Goal: Check status: Check status

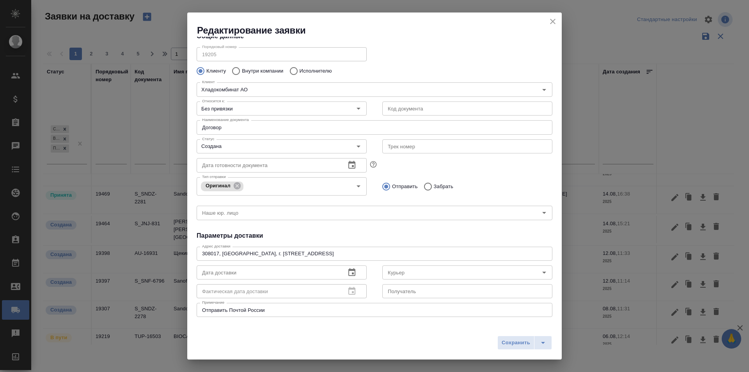
scroll to position [14, 0]
click at [556, 21] on icon "close" at bounding box center [552, 21] width 9 height 9
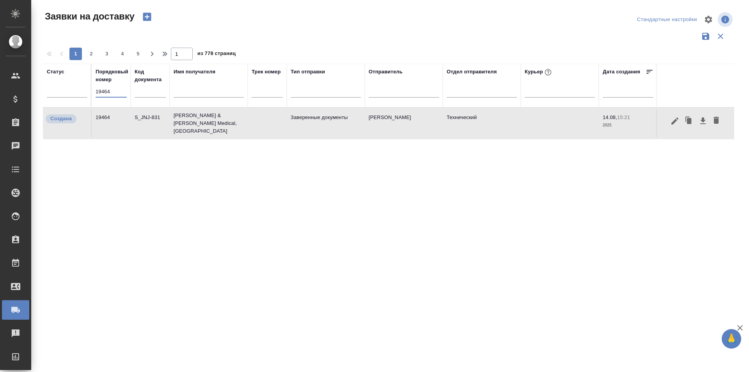
click at [121, 94] on input "19464" at bounding box center [111, 91] width 31 height 11
paste input "843"
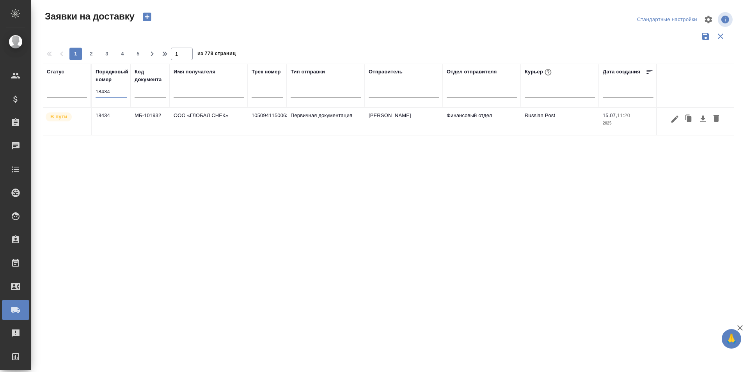
type input "18434"
click at [678, 121] on icon "button" at bounding box center [674, 118] width 9 height 9
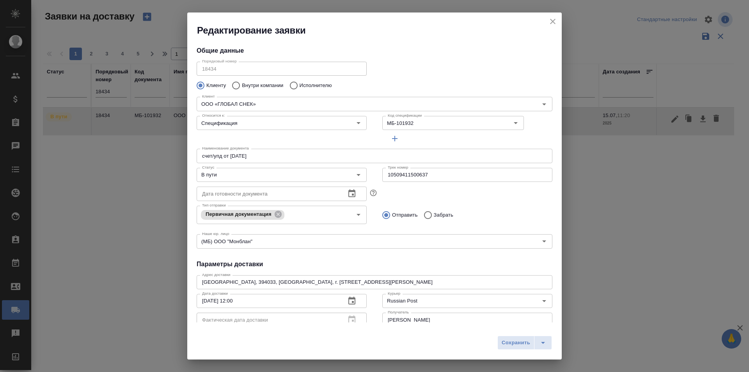
type input "Гришина Юлия"
type input "+7961-181-69-19"
type input "Левченко Юлия"
click at [413, 173] on input "10509411500637" at bounding box center [467, 175] width 170 height 14
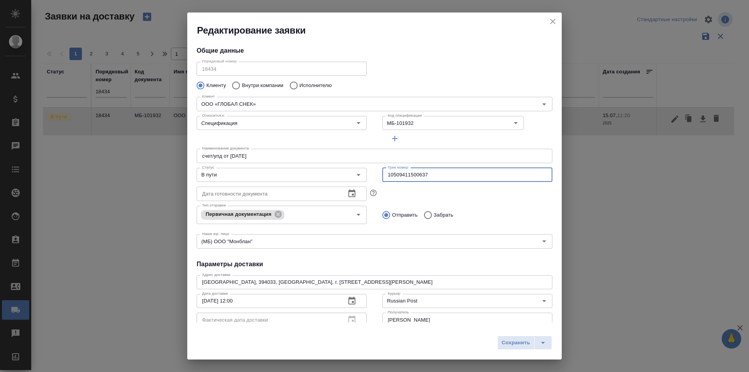
click at [548, 23] on button "close" at bounding box center [553, 22] width 12 height 12
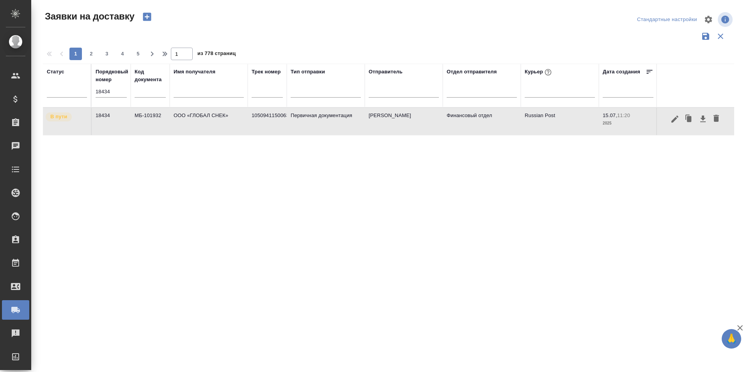
click at [101, 93] on input "18434" at bounding box center [111, 91] width 31 height 11
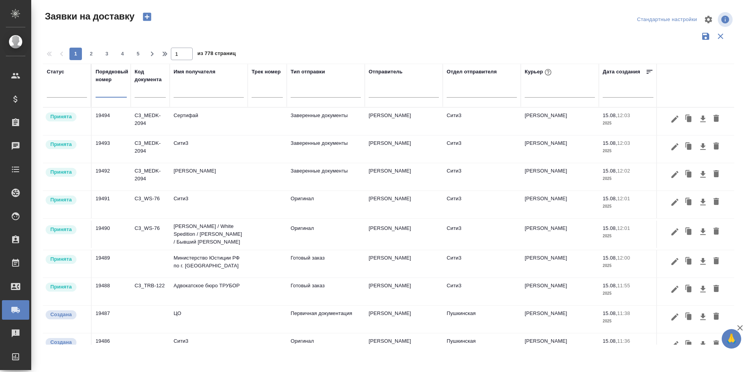
paste input "19464"
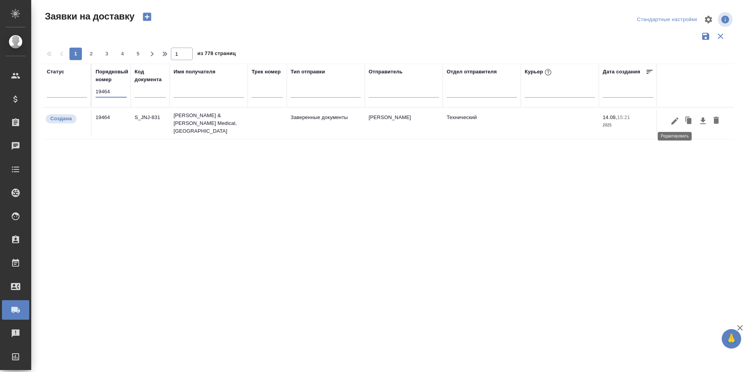
type input "19464"
click at [672, 118] on icon "button" at bounding box center [674, 120] width 9 height 9
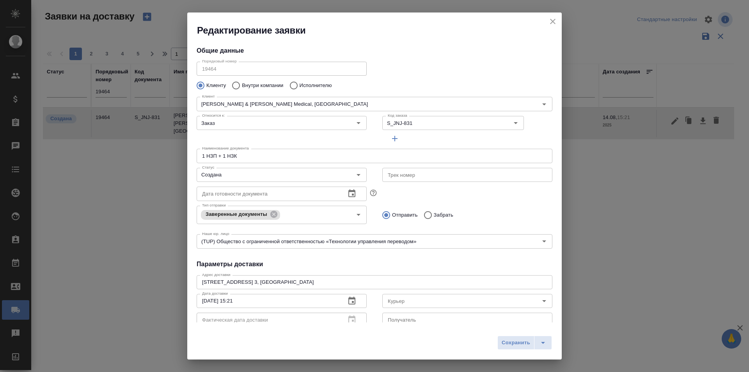
type input "Гордеева Анна"
type input "+7 910 423 2456"
click at [253, 177] on input "Создана" at bounding box center [268, 174] width 139 height 9
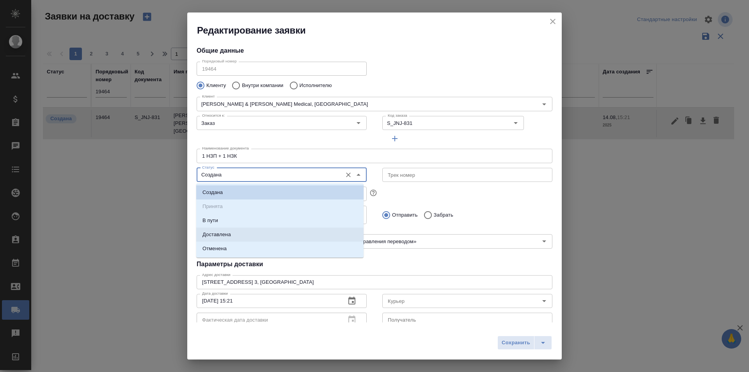
click at [253, 232] on li "Доставлена" at bounding box center [279, 234] width 167 height 14
type input "Доставлена"
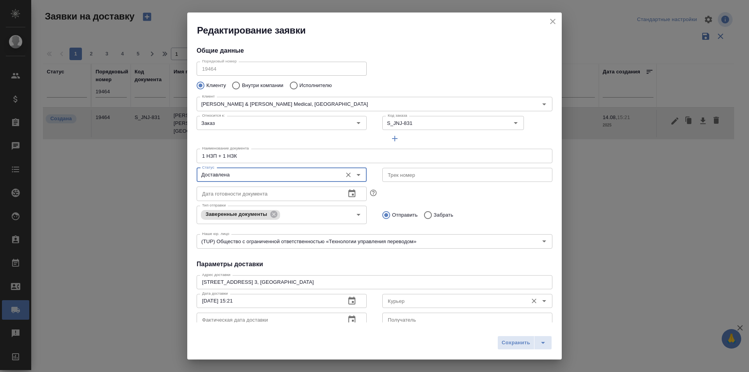
click at [462, 301] on input "Курьер" at bounding box center [454, 300] width 139 height 9
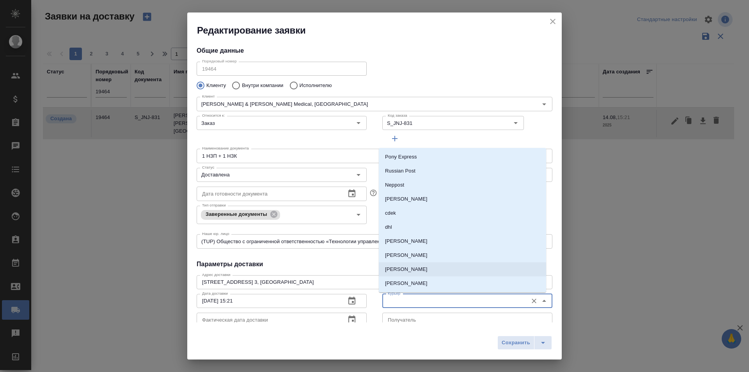
scroll to position [39, 0]
click at [432, 261] on li "Лысенкова Ульяна" at bounding box center [462, 258] width 167 height 14
type input "Лысенкова Ульяна"
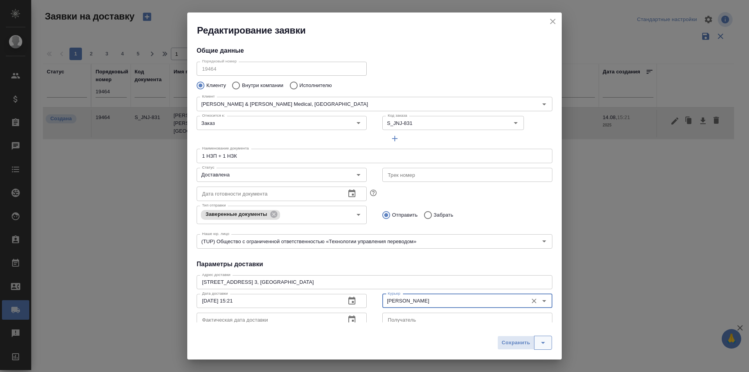
click at [535, 346] on button "split button" at bounding box center [543, 342] width 18 height 14
click at [524, 341] on span "Сохранить" at bounding box center [516, 342] width 28 height 9
